Goal: Navigation & Orientation: Find specific page/section

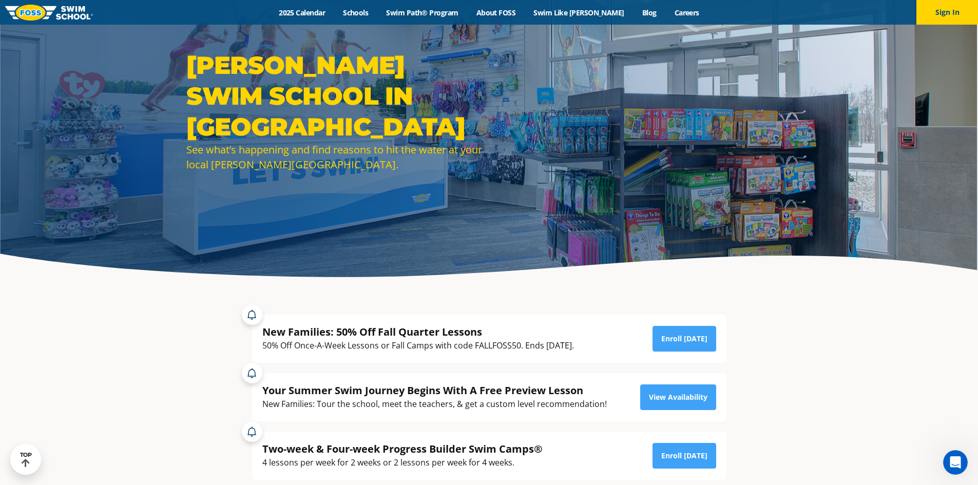
click at [493, 345] on div "50% Off Once-A-Week Lessons or Fall Camps with code FALLFOSS50. Ends [DATE]." at bounding box center [417, 346] width 311 height 14
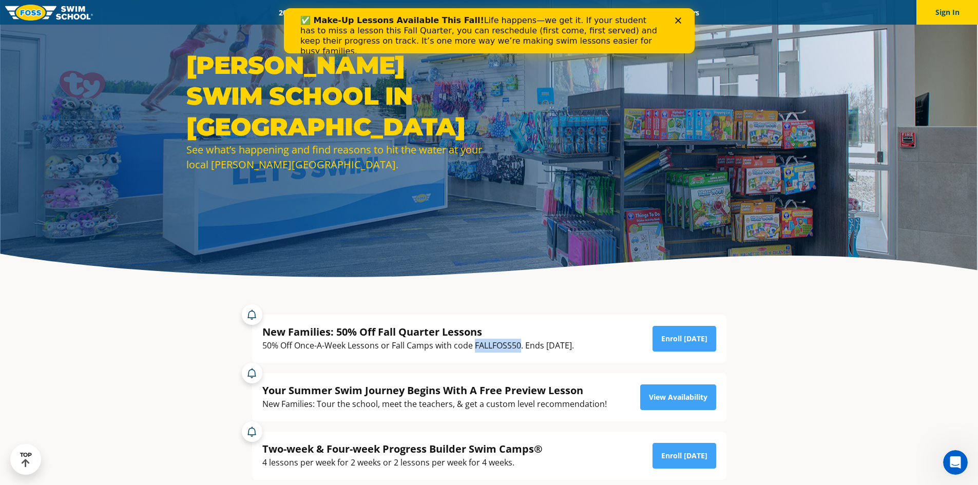
copy div "FALLFOSS50"
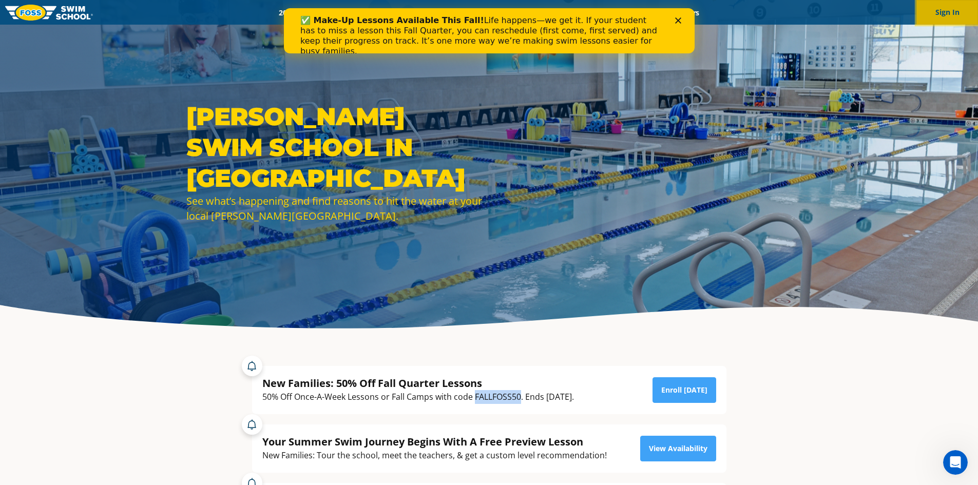
click at [938, 18] on button "Sign In" at bounding box center [947, 12] width 62 height 25
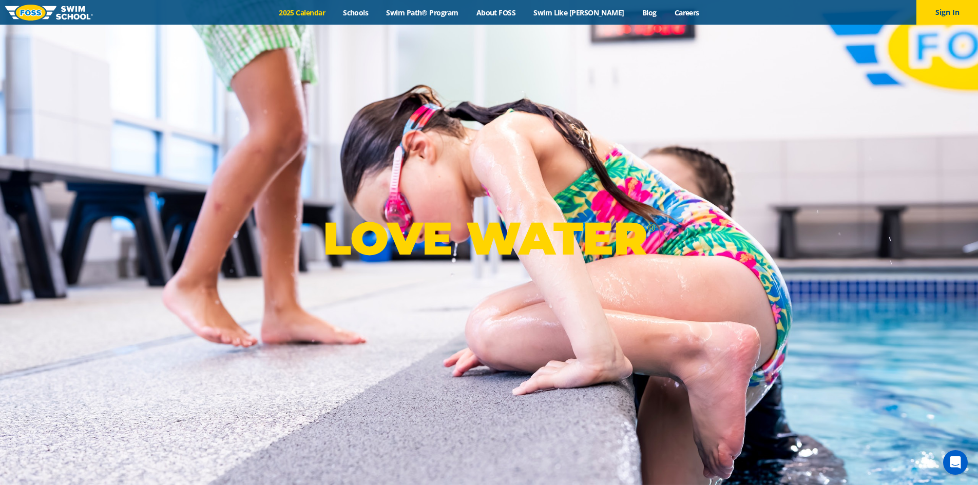
click at [334, 13] on link "2025 Calendar" at bounding box center [302, 13] width 64 height 10
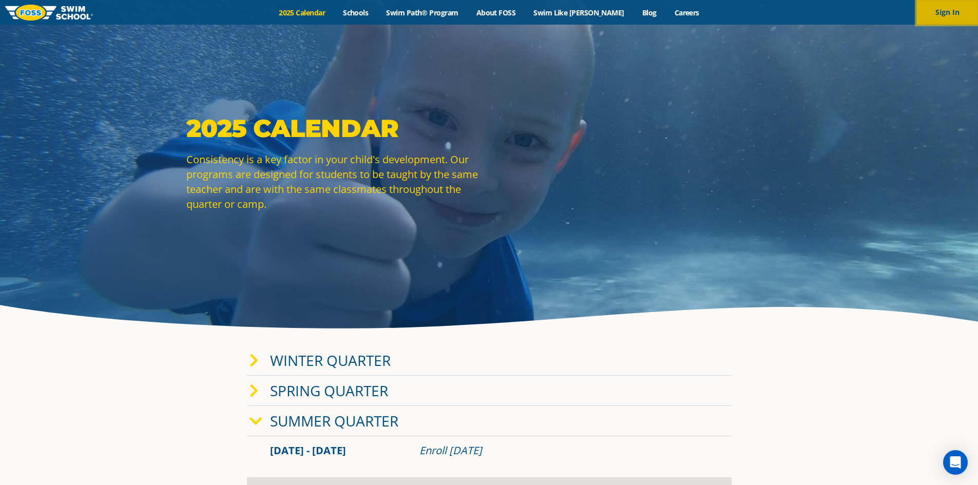
click at [924, 20] on button "Sign In" at bounding box center [947, 12] width 62 height 25
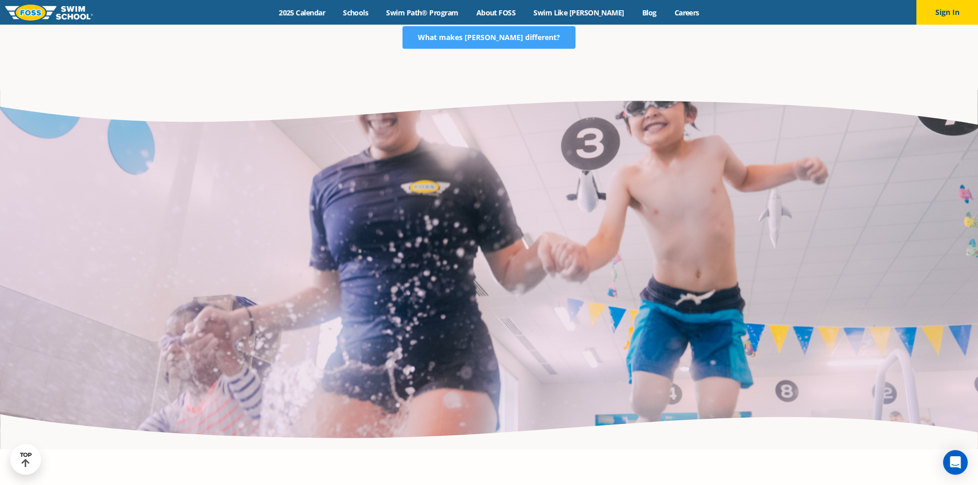
scroll to position [2001, 0]
